Goal: Task Accomplishment & Management: Complete application form

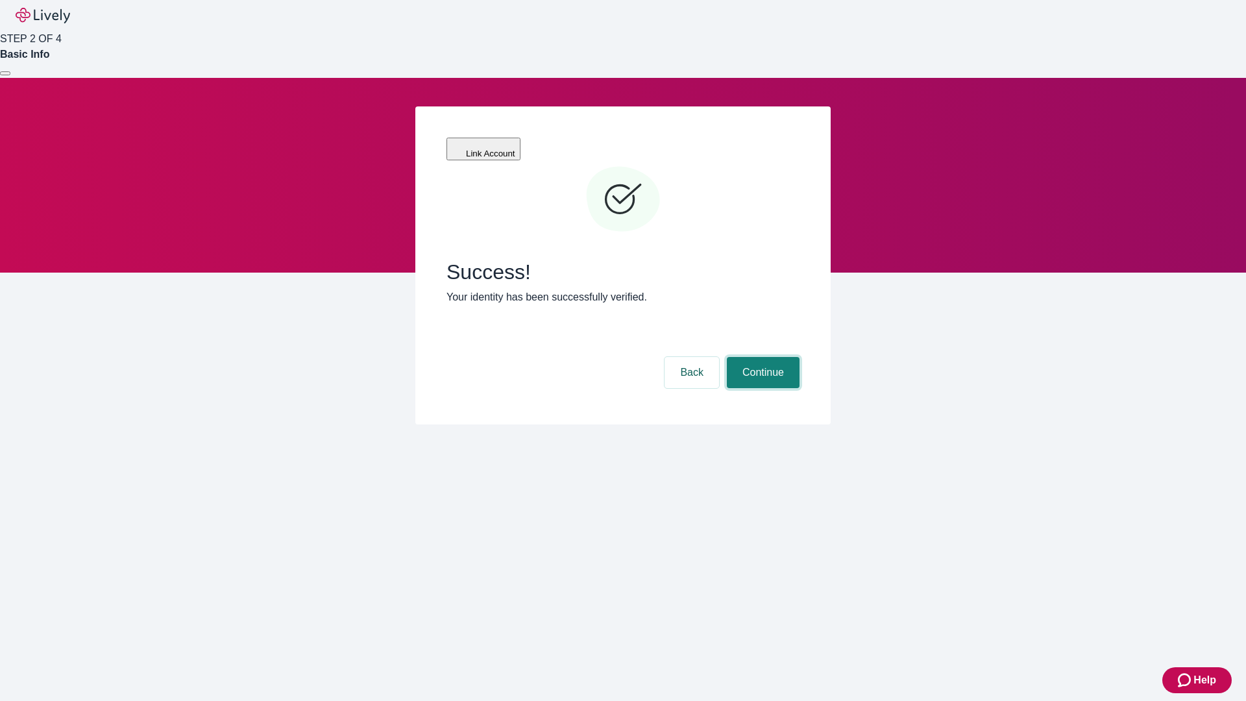
click at [761, 357] on button "Continue" at bounding box center [763, 372] width 73 height 31
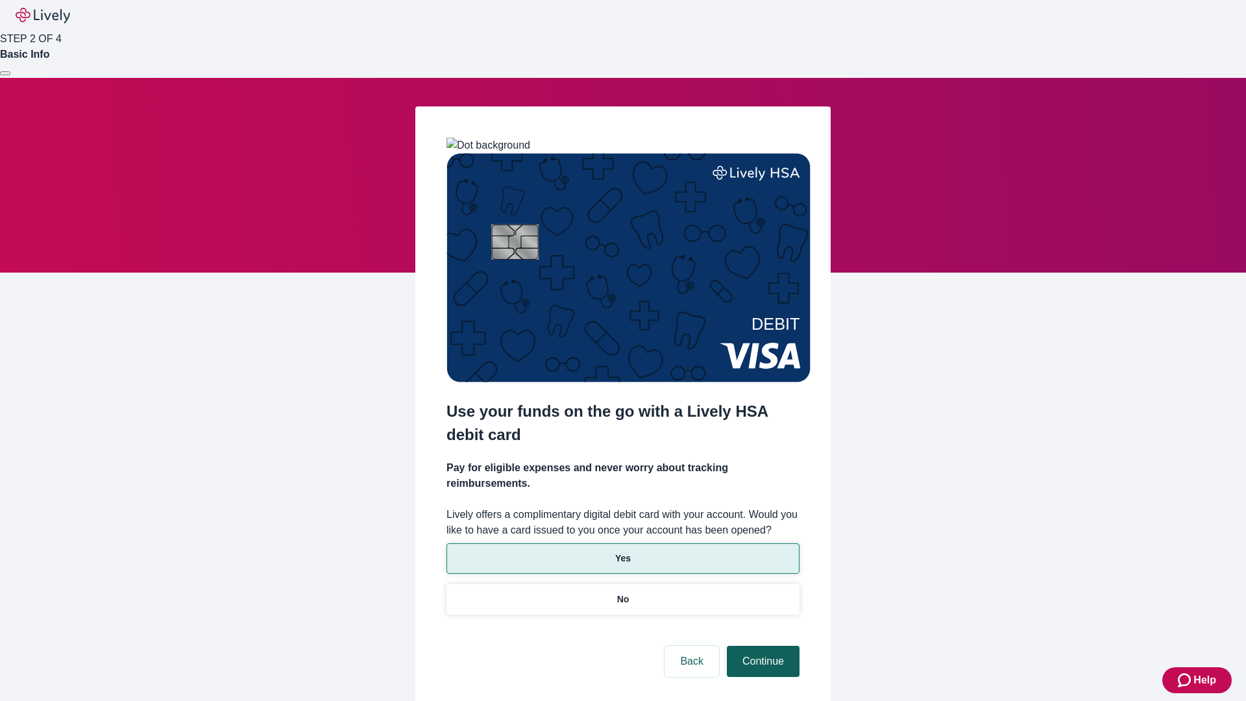
click at [622, 592] on p "No" at bounding box center [623, 599] width 12 height 14
click at [761, 646] on button "Continue" at bounding box center [763, 661] width 73 height 31
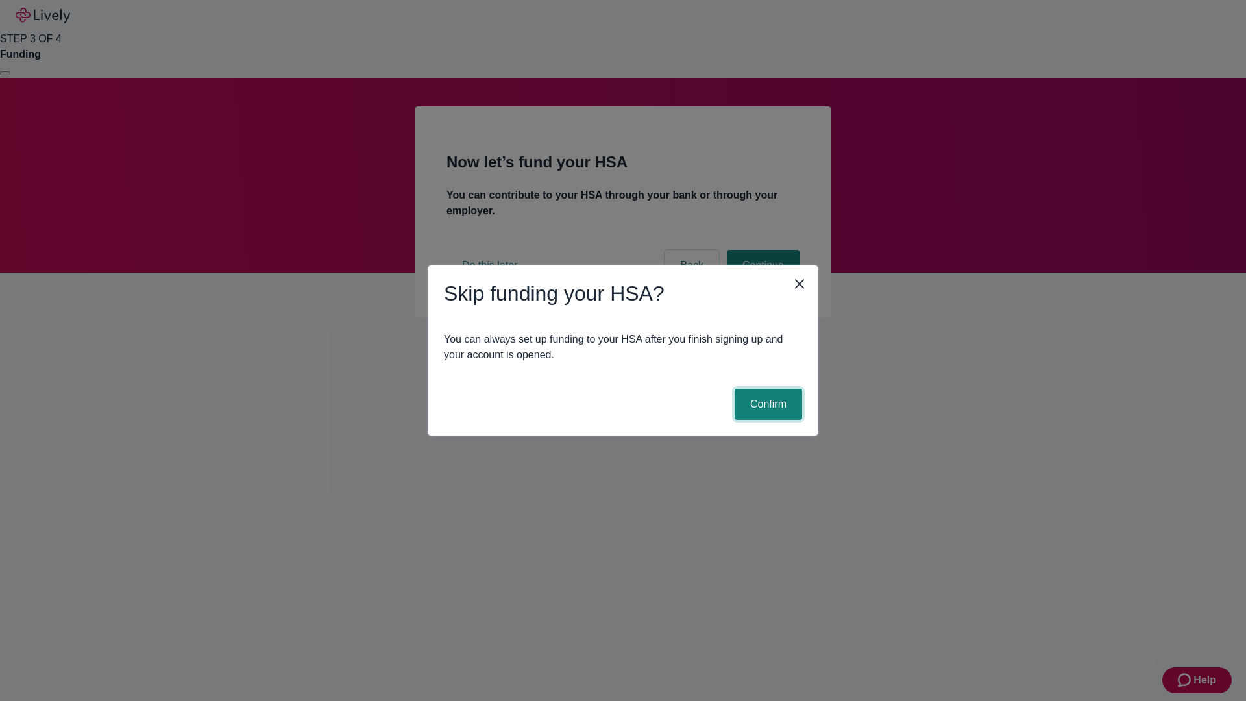
click at [766, 404] on button "Confirm" at bounding box center [768, 404] width 67 height 31
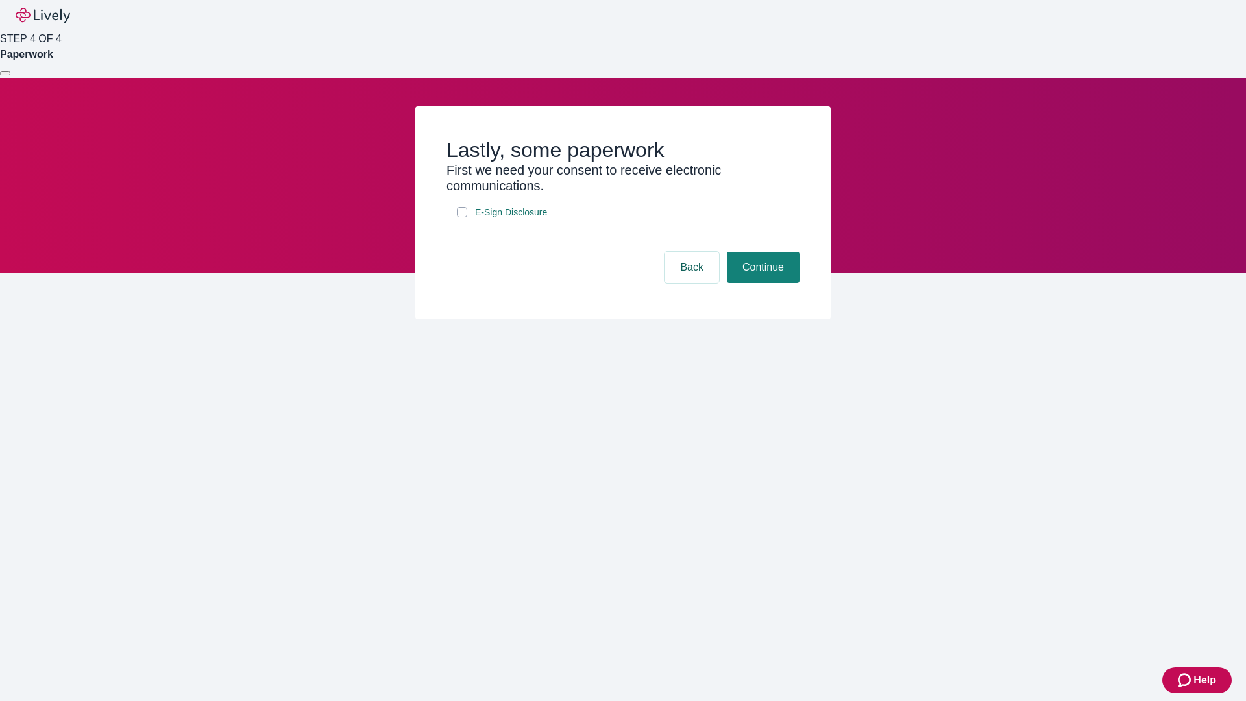
click at [462, 217] on input "E-Sign Disclosure" at bounding box center [462, 212] width 10 height 10
checkbox input "true"
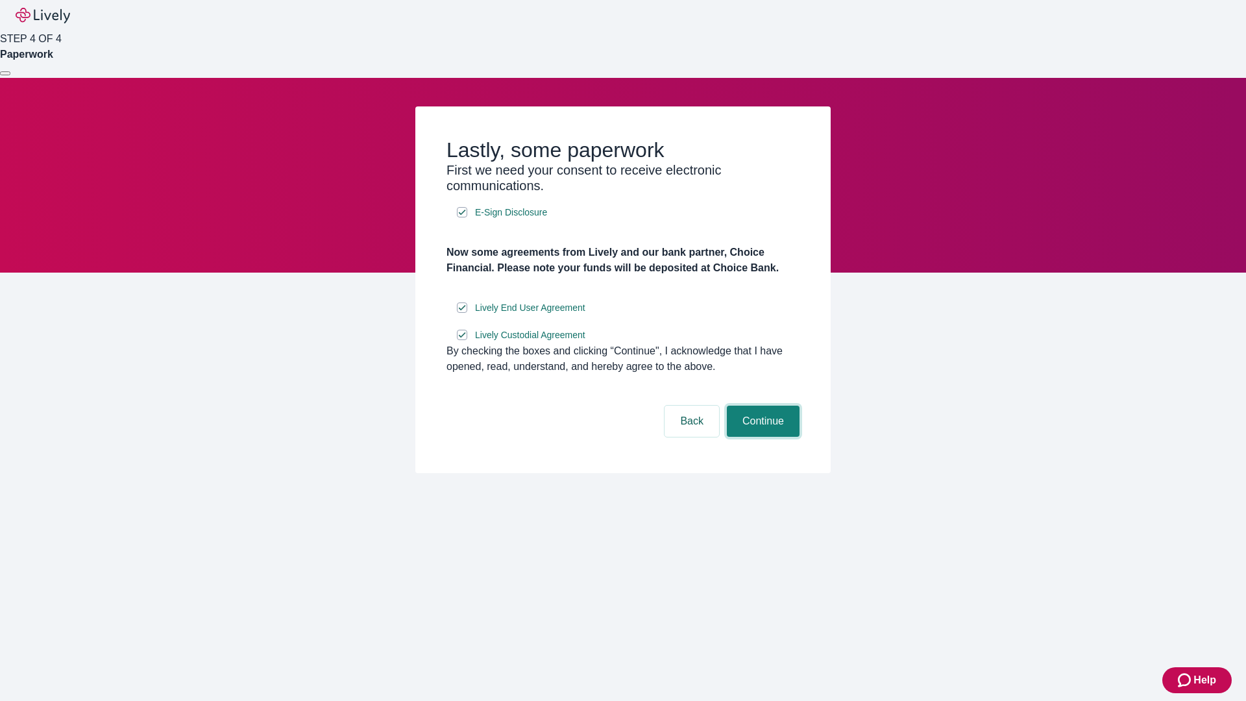
click at [761, 437] on button "Continue" at bounding box center [763, 421] width 73 height 31
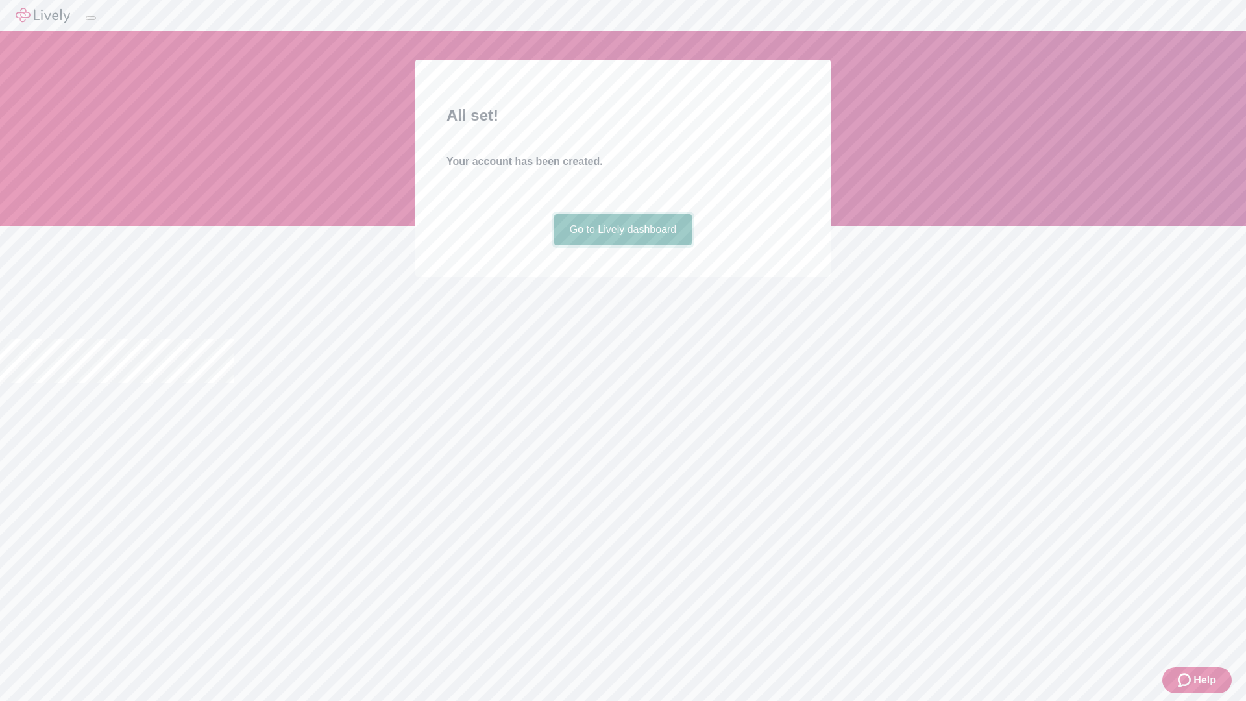
click at [622, 245] on link "Go to Lively dashboard" at bounding box center [623, 229] width 138 height 31
